Goal: Information Seeking & Learning: Learn about a topic

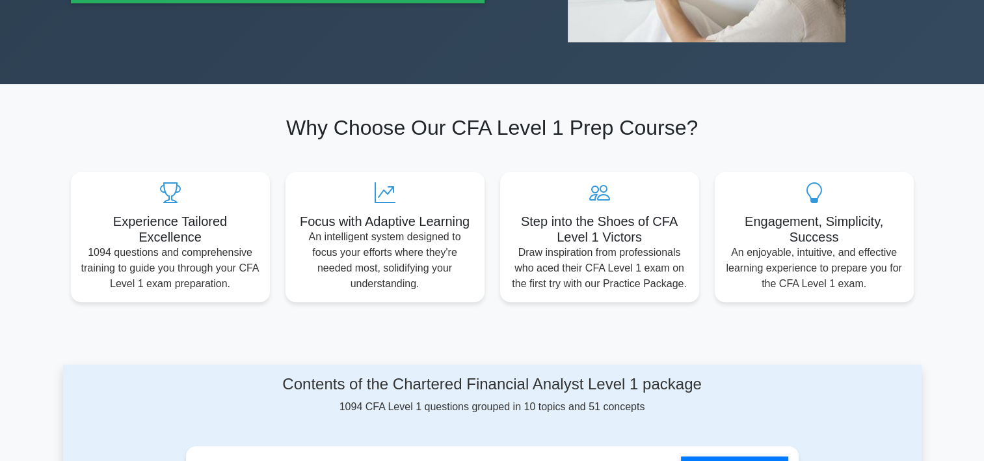
scroll to position [651, 0]
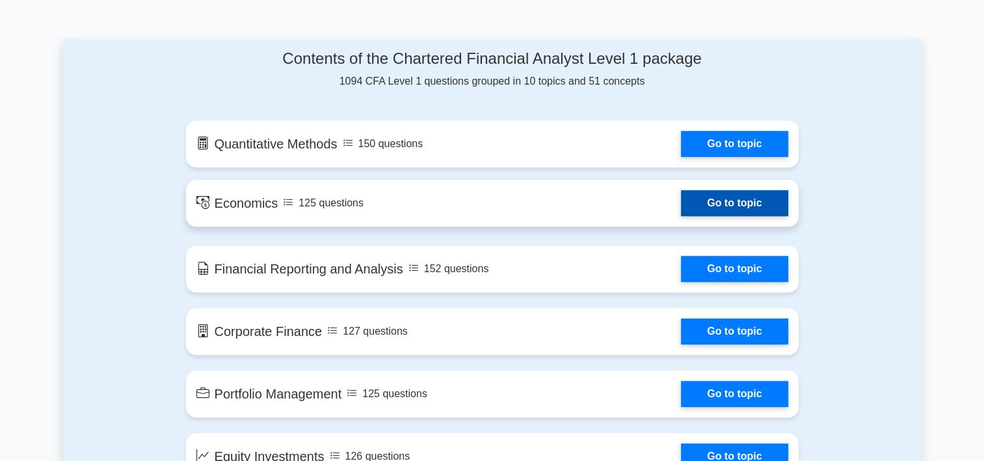
click at [718, 216] on link "Go to topic" at bounding box center [734, 203] width 107 height 26
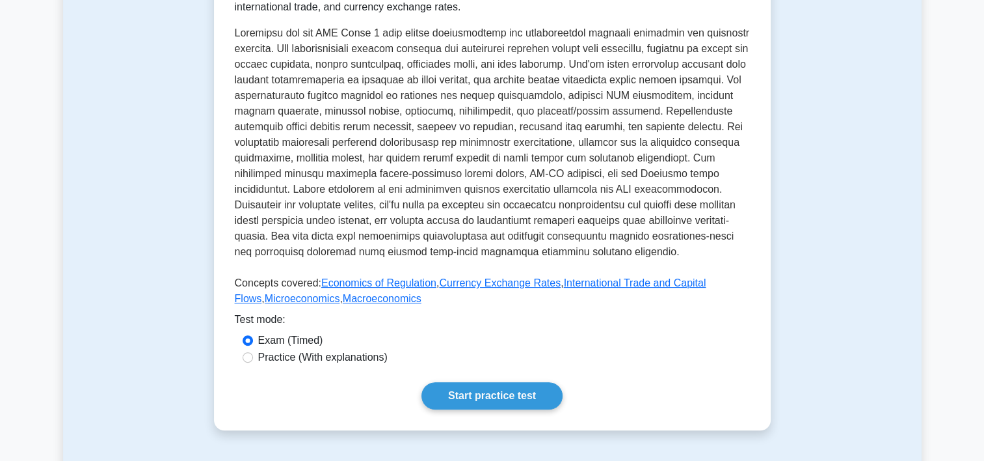
scroll to position [325, 0]
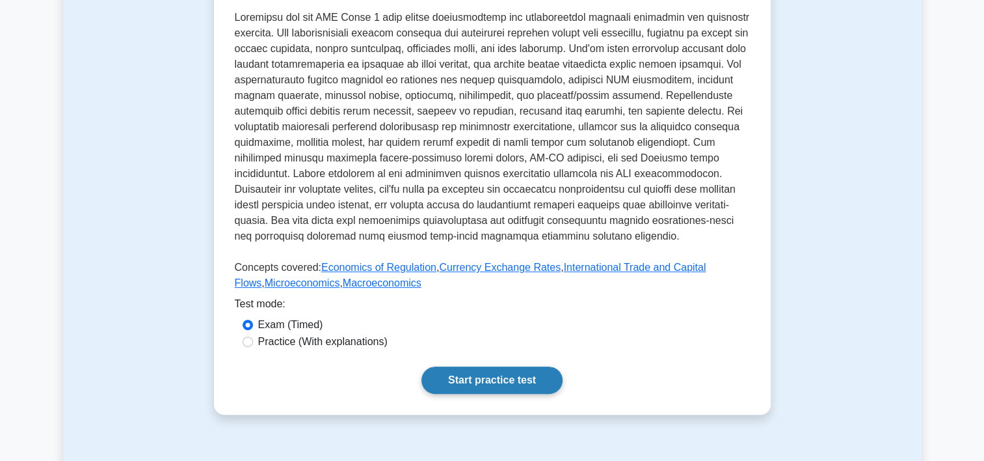
click at [519, 390] on link "Start practice test" at bounding box center [492, 379] width 141 height 27
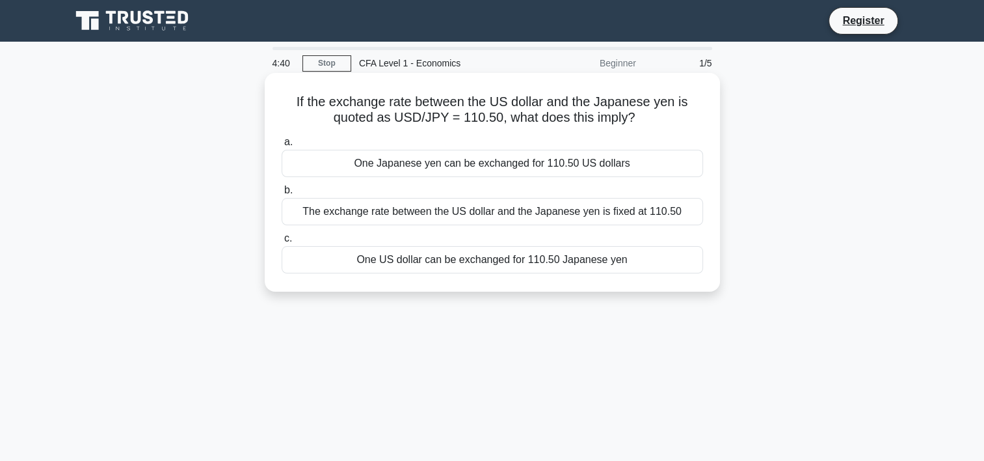
click at [424, 257] on div "One US dollar can be exchanged for 110.50 Japanese yen" at bounding box center [493, 259] width 422 height 27
click at [282, 243] on input "c. One US dollar can be exchanged for 110.50 Japanese yen" at bounding box center [282, 238] width 0 height 8
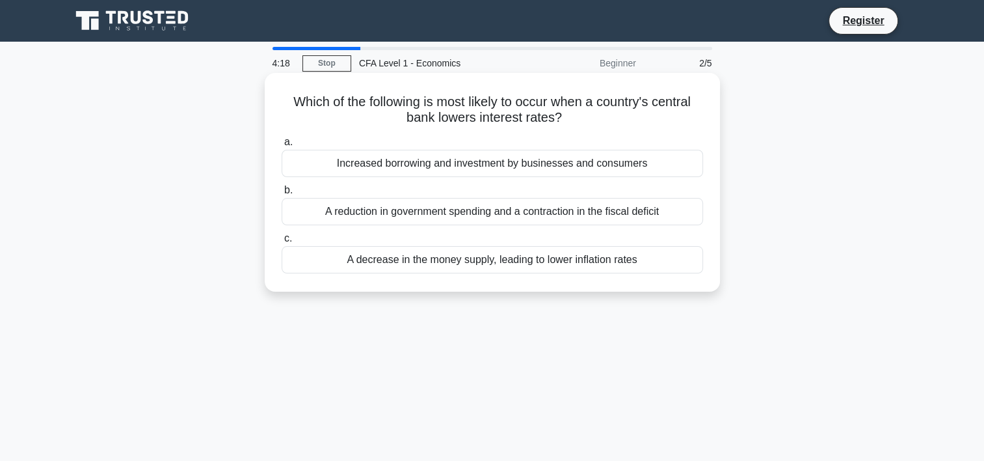
click at [485, 168] on div "Increased borrowing and investment by businesses and consumers" at bounding box center [493, 163] width 422 height 27
click at [282, 146] on input "a. Increased borrowing and investment by businesses and consumers" at bounding box center [282, 142] width 0 height 8
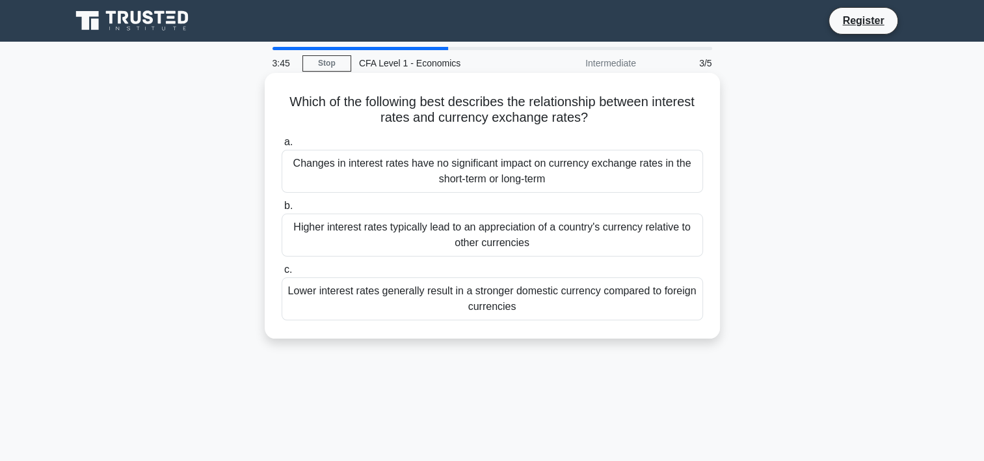
click at [533, 306] on div "Lower interest rates generally result in a stronger domestic currency compared …" at bounding box center [493, 298] width 422 height 43
click at [282, 274] on input "c. Lower interest rates generally result in a stronger domestic currency compar…" at bounding box center [282, 269] width 0 height 8
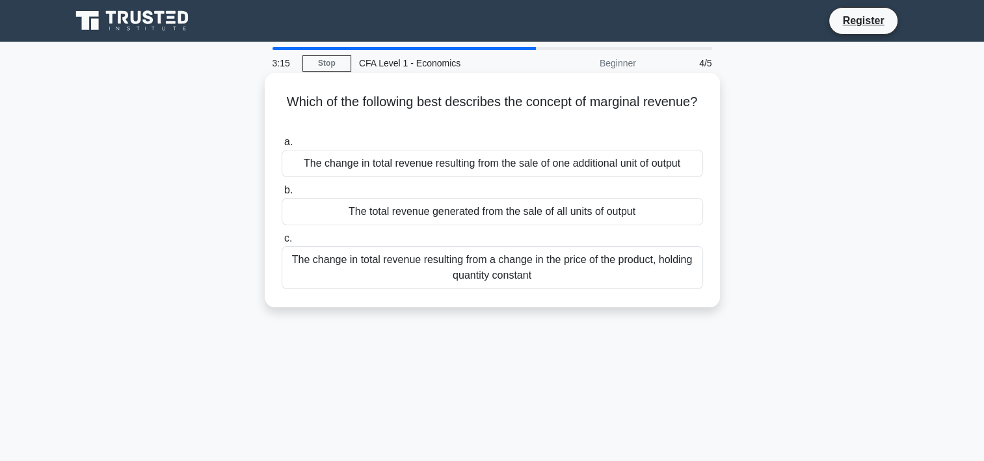
click at [544, 172] on div "The change in total revenue resulting from the sale of one additional unit of o…" at bounding box center [493, 163] width 422 height 27
click at [282, 146] on input "a. The change in total revenue resulting from the sale of one additional unit o…" at bounding box center [282, 142] width 0 height 8
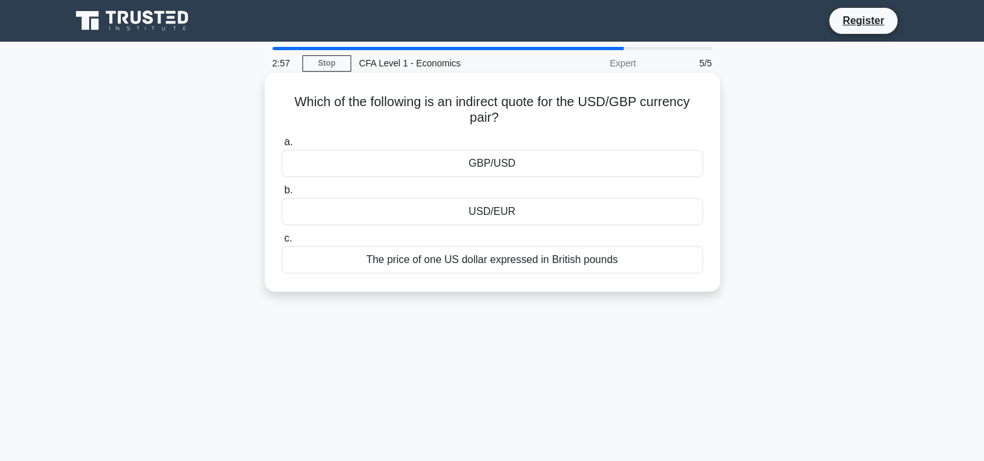
click at [475, 107] on h5 "Which of the following is an indirect quote for the USD/GBP currency pair? .spi…" at bounding box center [492, 110] width 424 height 33
drag, startPoint x: 475, startPoint y: 107, endPoint x: 484, endPoint y: 84, distance: 24.5
click at [484, 84] on div "Which of the following is an indirect quote for the USD/GBP currency pair? .spi…" at bounding box center [492, 182] width 445 height 208
click at [466, 96] on h5 "Which of the following is an indirect quote for the USD/GBP currency pair? .spi…" at bounding box center [492, 110] width 424 height 33
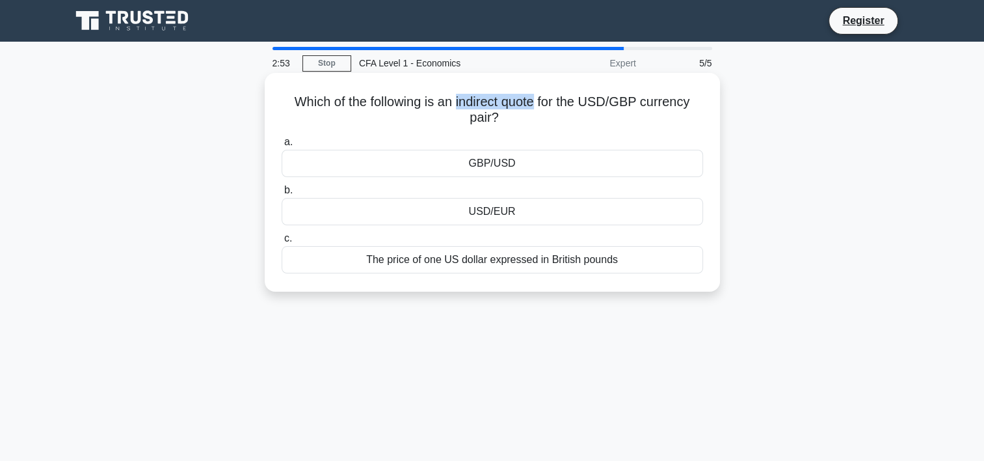
drag, startPoint x: 457, startPoint y: 105, endPoint x: 537, endPoint y: 103, distance: 80.0
click at [537, 103] on h5 "Which of the following is an indirect quote for the USD/GBP currency pair? .spi…" at bounding box center [492, 110] width 424 height 33
drag, startPoint x: 537, startPoint y: 103, endPoint x: 519, endPoint y: 101, distance: 17.6
click at [429, 263] on div "The price of one US dollar expressed in British pounds" at bounding box center [493, 259] width 422 height 27
click at [282, 243] on input "c. The price of one US dollar expressed in British pounds" at bounding box center [282, 238] width 0 height 8
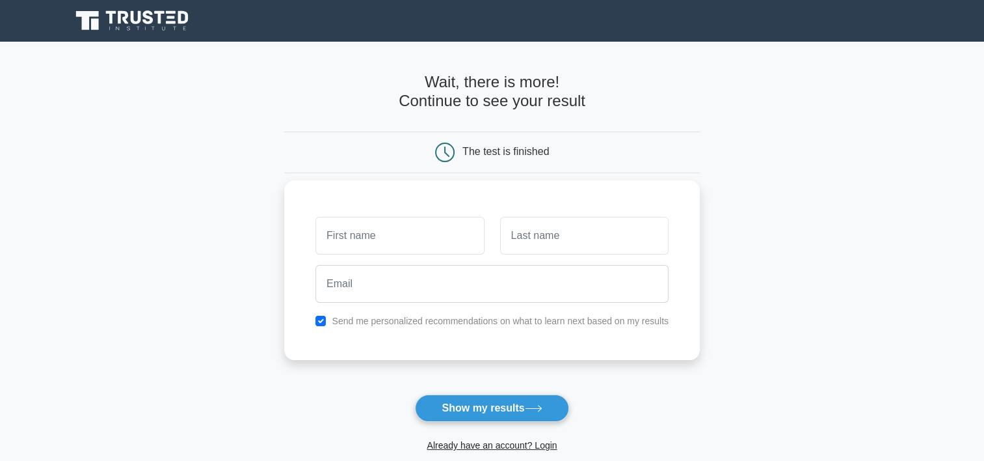
click at [455, 319] on label "Send me personalized recommendations on what to learn next based on my results" at bounding box center [500, 321] width 337 height 10
click at [369, 319] on label "Send me personalized recommendations on what to learn next based on my results" at bounding box center [500, 321] width 337 height 10
click at [323, 321] on input "checkbox" at bounding box center [321, 321] width 10 height 10
checkbox input "false"
click at [482, 420] on button "Show my results" at bounding box center [492, 407] width 154 height 27
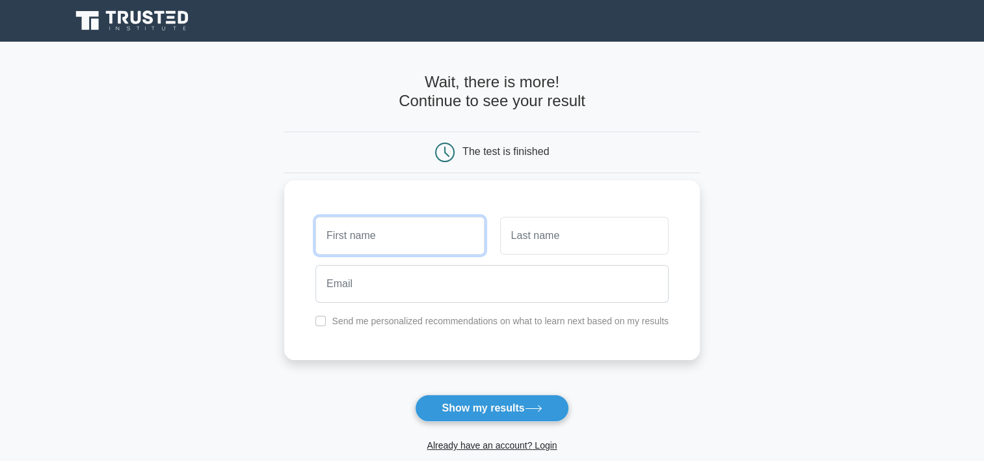
click at [440, 247] on input "text" at bounding box center [400, 236] width 168 height 38
type input "hao"
click at [546, 232] on input "text" at bounding box center [584, 236] width 168 height 38
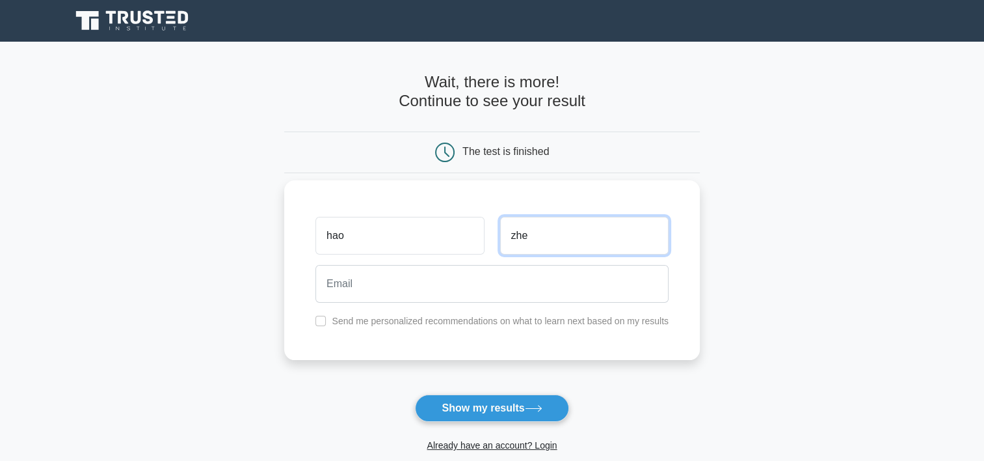
type input "zhe"
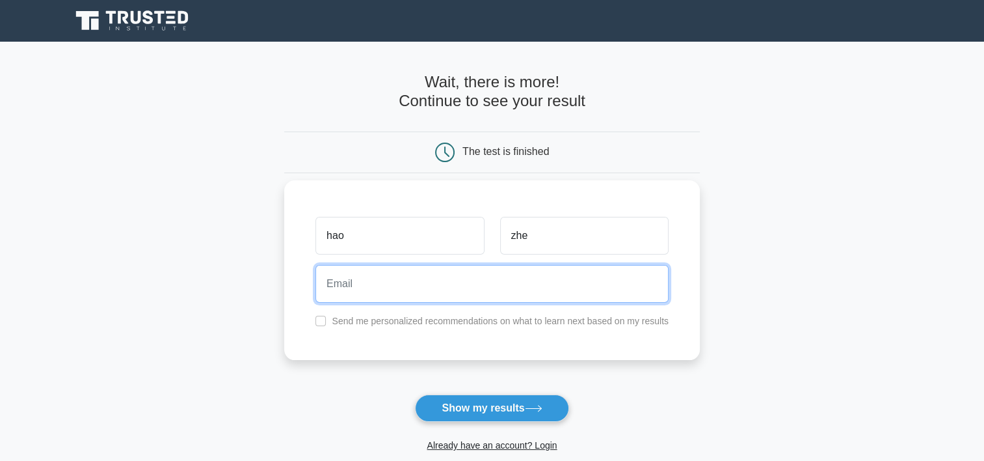
click at [528, 301] on input "email" at bounding box center [492, 284] width 353 height 38
drag, startPoint x: 359, startPoint y: 281, endPoint x: 349, endPoint y: 281, distance: 10.4
click at [349, 281] on input "1515779217@qq.com" at bounding box center [492, 284] width 353 height 38
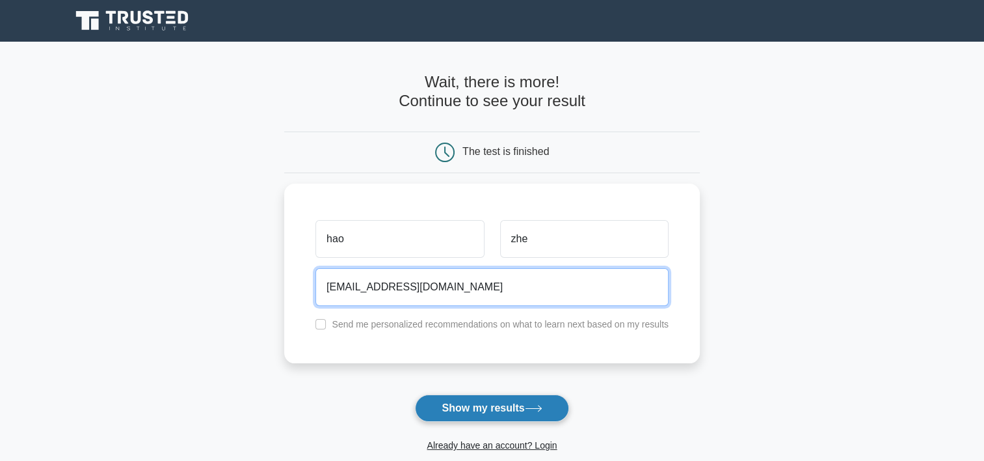
type input "1515889217@qq.com"
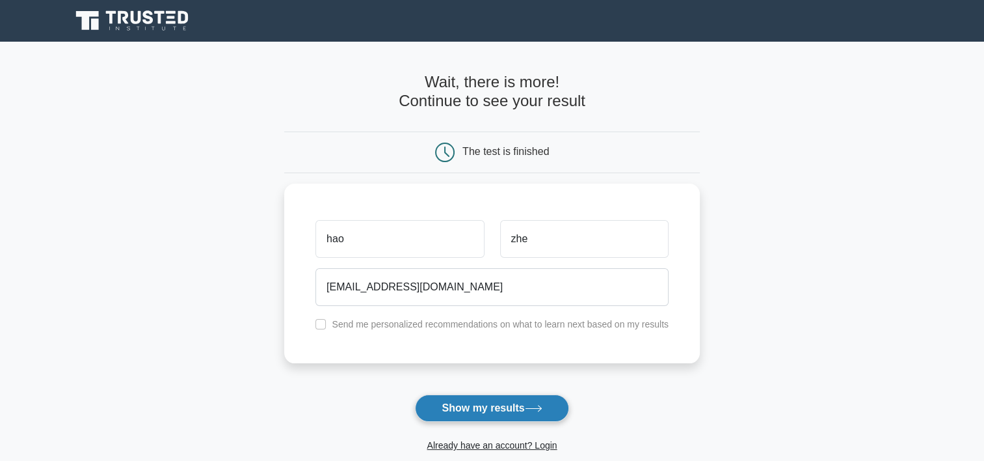
click at [498, 403] on button "Show my results" at bounding box center [492, 407] width 154 height 27
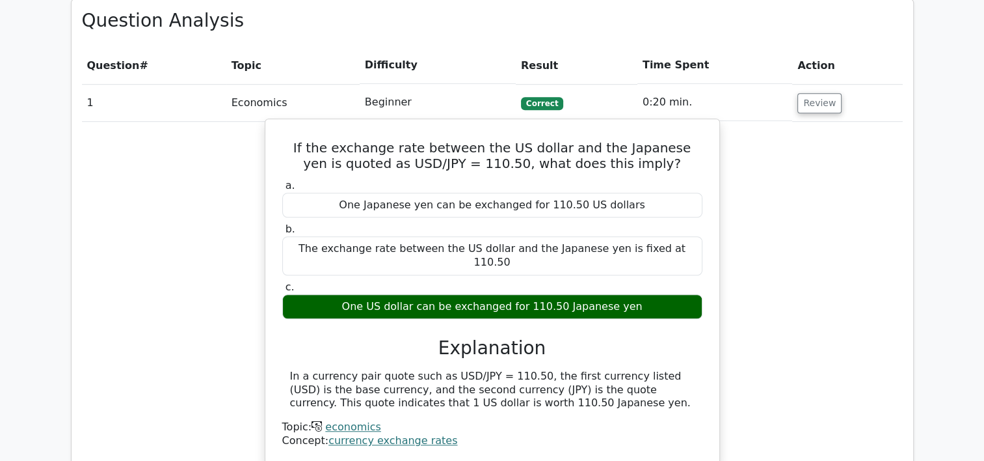
scroll to position [911, 0]
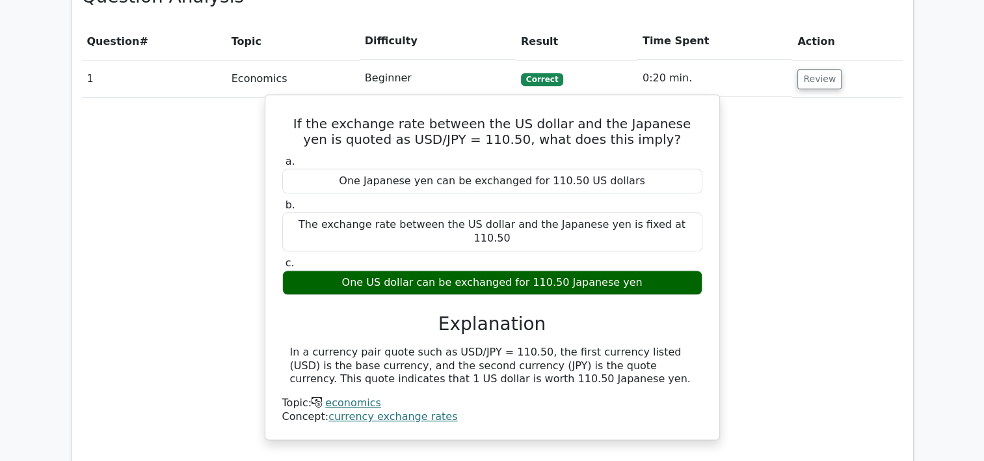
click at [431, 212] on div "The exchange rate between the US dollar and the Japanese yen is fixed at 110.50" at bounding box center [492, 231] width 420 height 39
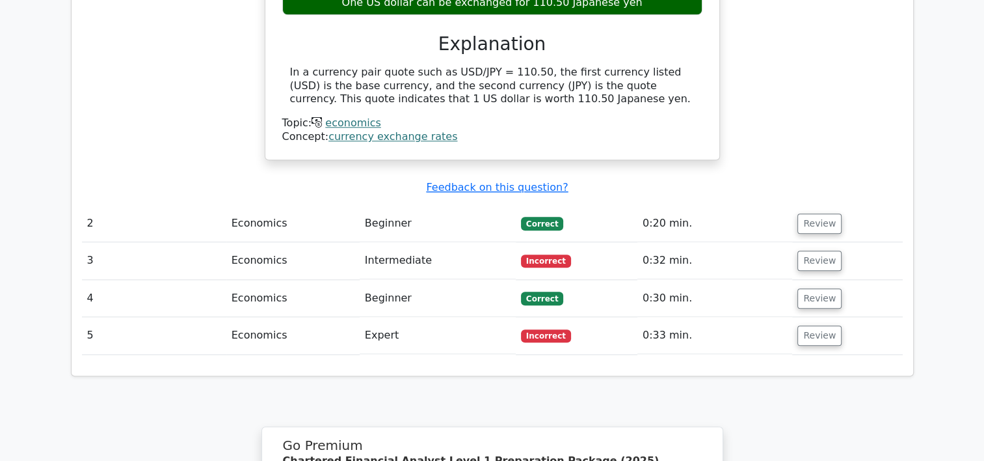
scroll to position [1171, 0]
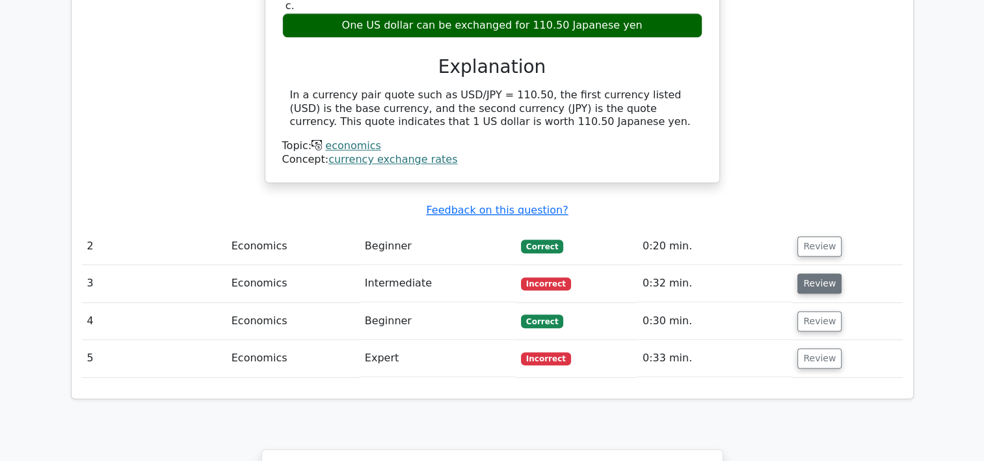
click at [820, 273] on button "Review" at bounding box center [820, 283] width 44 height 20
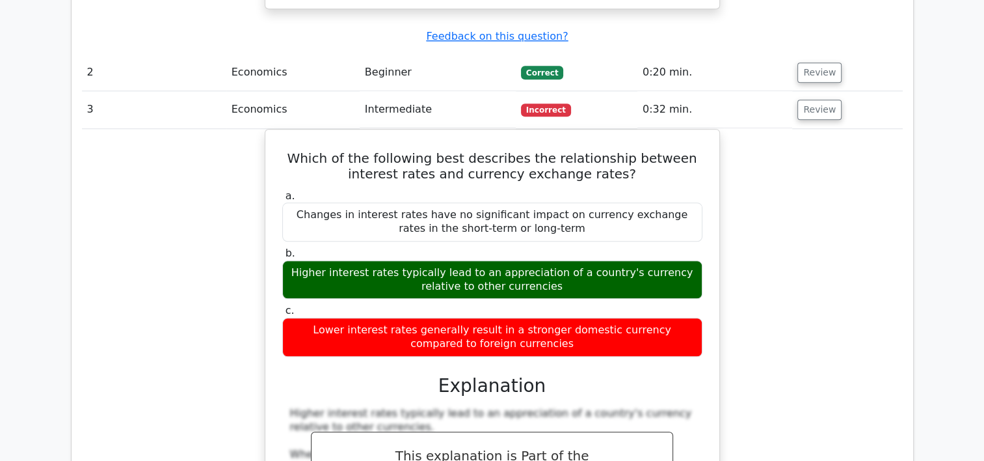
scroll to position [1301, 0]
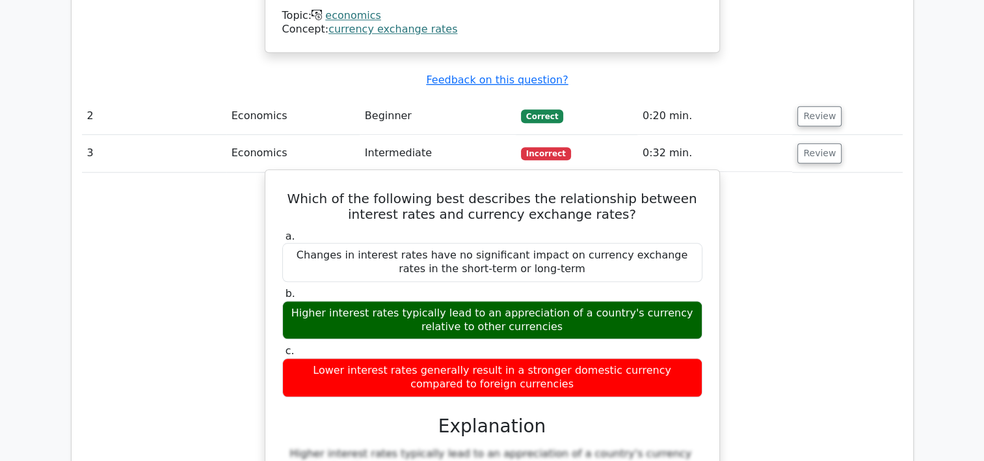
drag, startPoint x: 563, startPoint y: 260, endPoint x: 302, endPoint y: 249, distance: 261.1
click at [302, 301] on div "Higher interest rates typically lead to an appreciation of a country's currency…" at bounding box center [492, 320] width 420 height 39
click at [585, 301] on div "Higher interest rates typically lead to an appreciation of a country's currency…" at bounding box center [492, 320] width 420 height 39
click at [545, 301] on div "Higher interest rates typically lead to an appreciation of a country's currency…" at bounding box center [492, 320] width 420 height 39
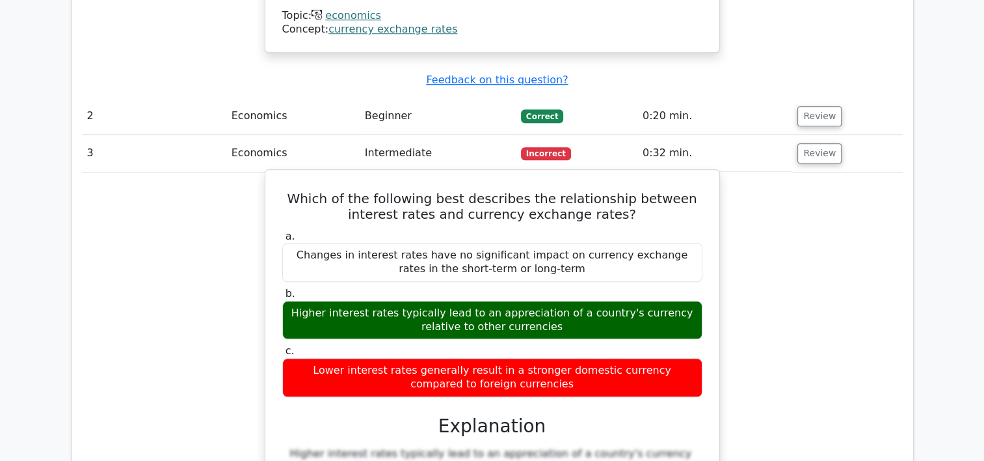
click at [572, 301] on div "Higher interest rates typically lead to an appreciation of a country's currency…" at bounding box center [492, 320] width 420 height 39
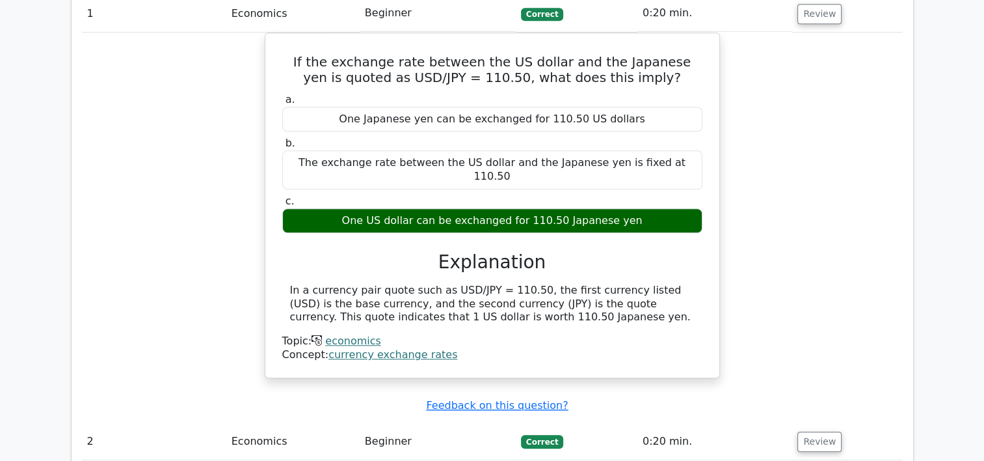
scroll to position [1171, 0]
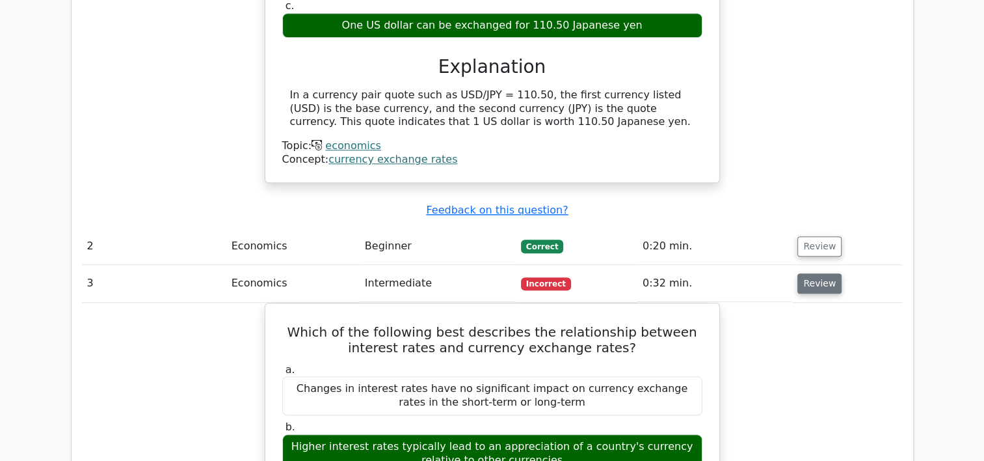
click at [813, 273] on button "Review" at bounding box center [820, 283] width 44 height 20
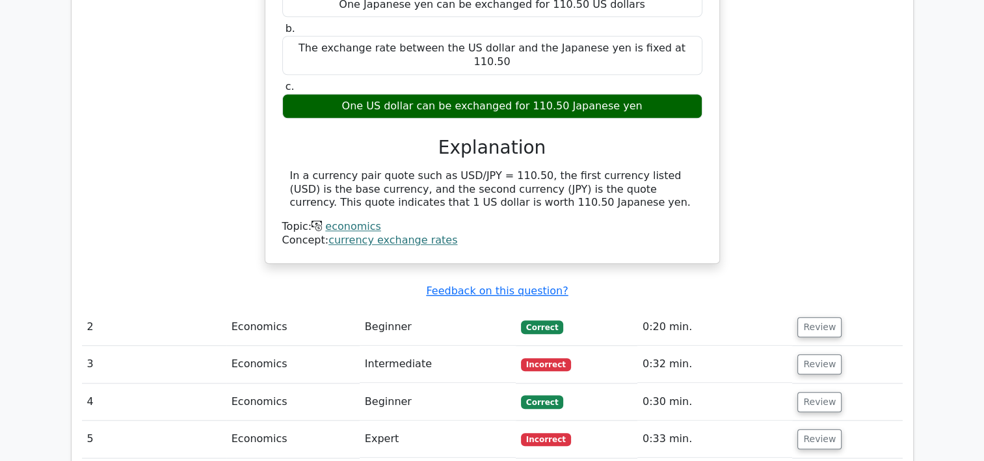
scroll to position [1106, 0]
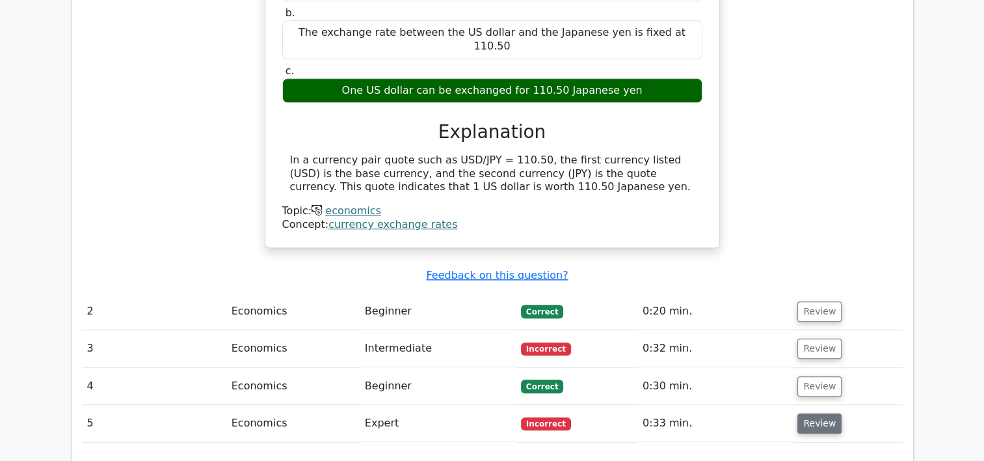
click at [813, 413] on button "Review" at bounding box center [820, 423] width 44 height 20
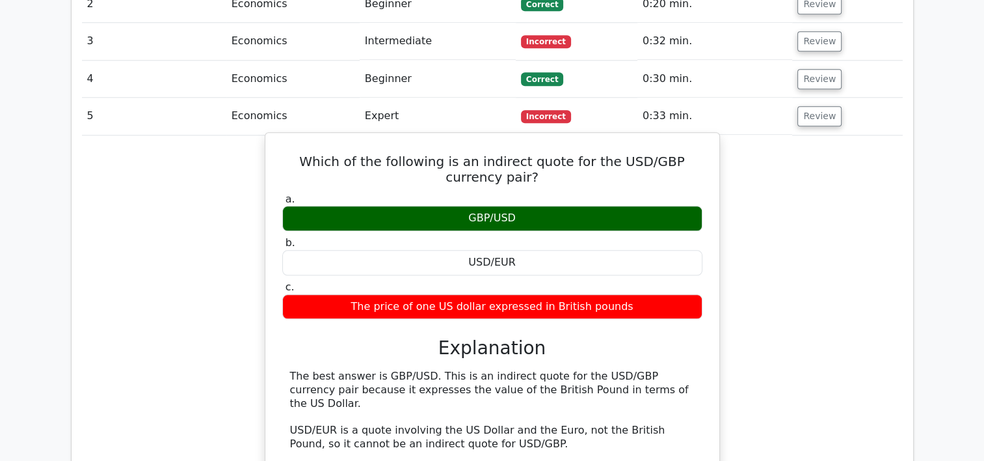
scroll to position [1236, 0]
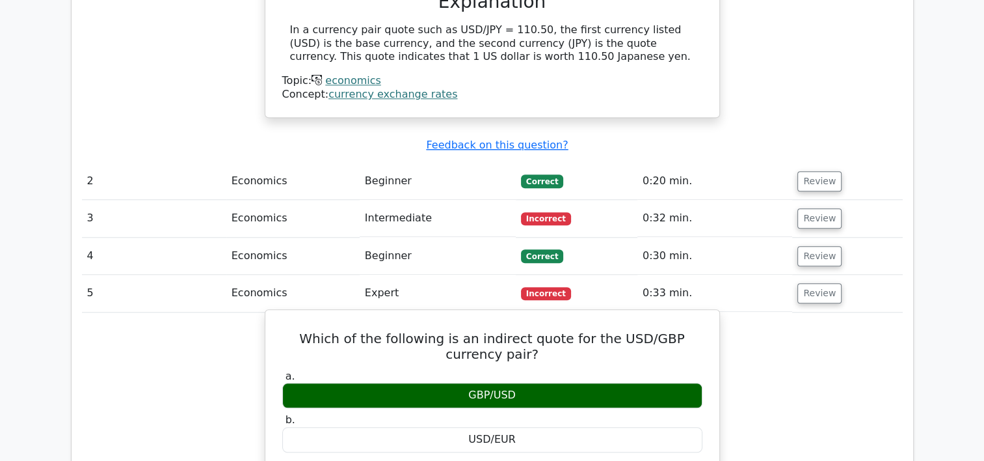
click at [486, 383] on div "GBP/USD" at bounding box center [492, 395] width 420 height 25
drag, startPoint x: 486, startPoint y: 330, endPoint x: 612, endPoint y: 296, distance: 130.8
click at [612, 330] on h5 "Which of the following is an indirect quote for the USD/GBP currency pair?" at bounding box center [492, 345] width 423 height 31
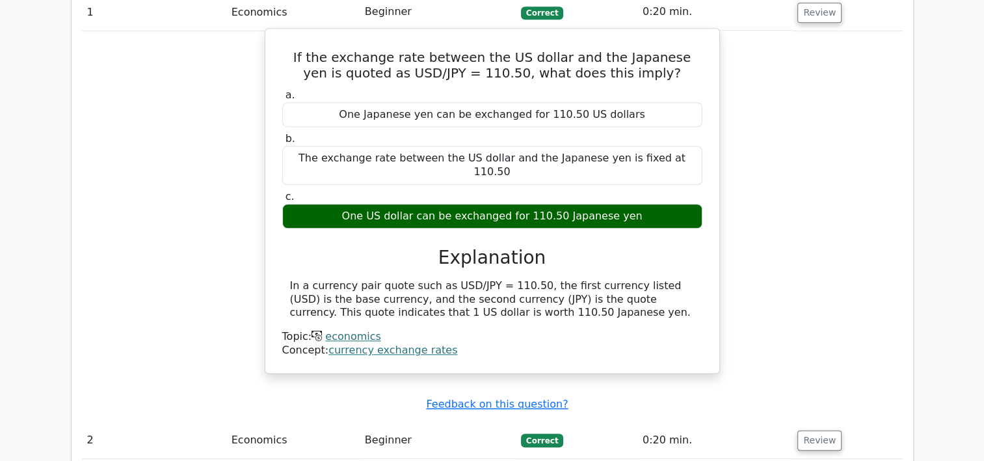
scroll to position [976, 0]
